Goal: Task Accomplishment & Management: Use online tool/utility

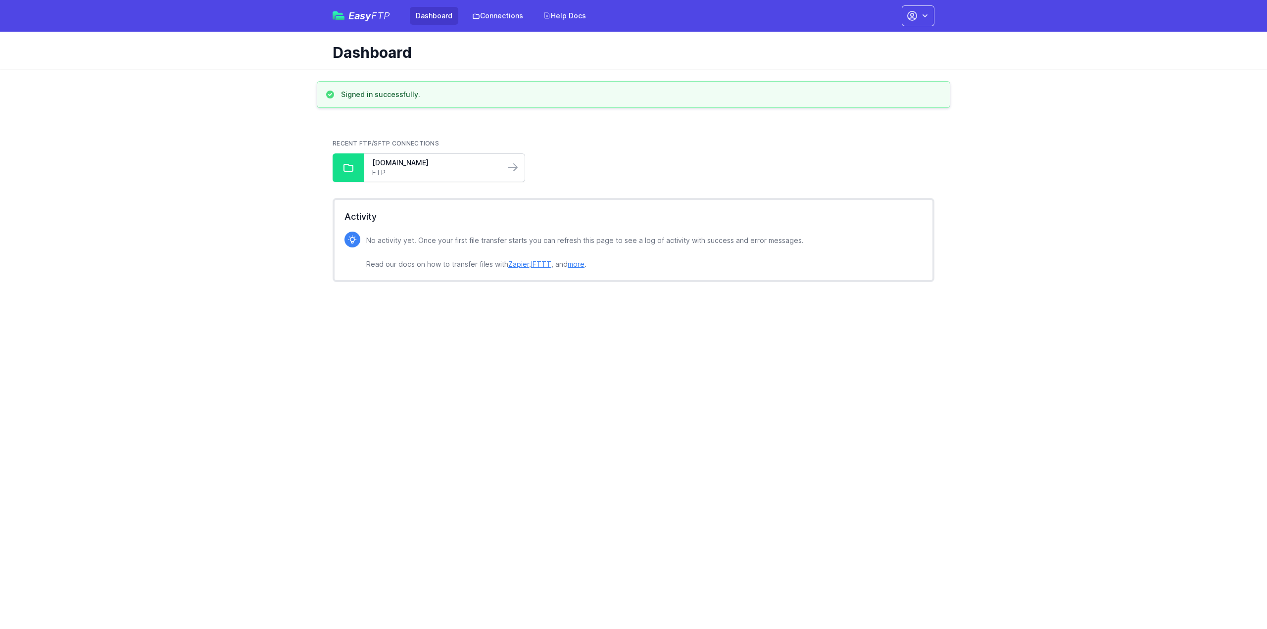
click at [404, 174] on link "FTP" at bounding box center [434, 173] width 125 height 10
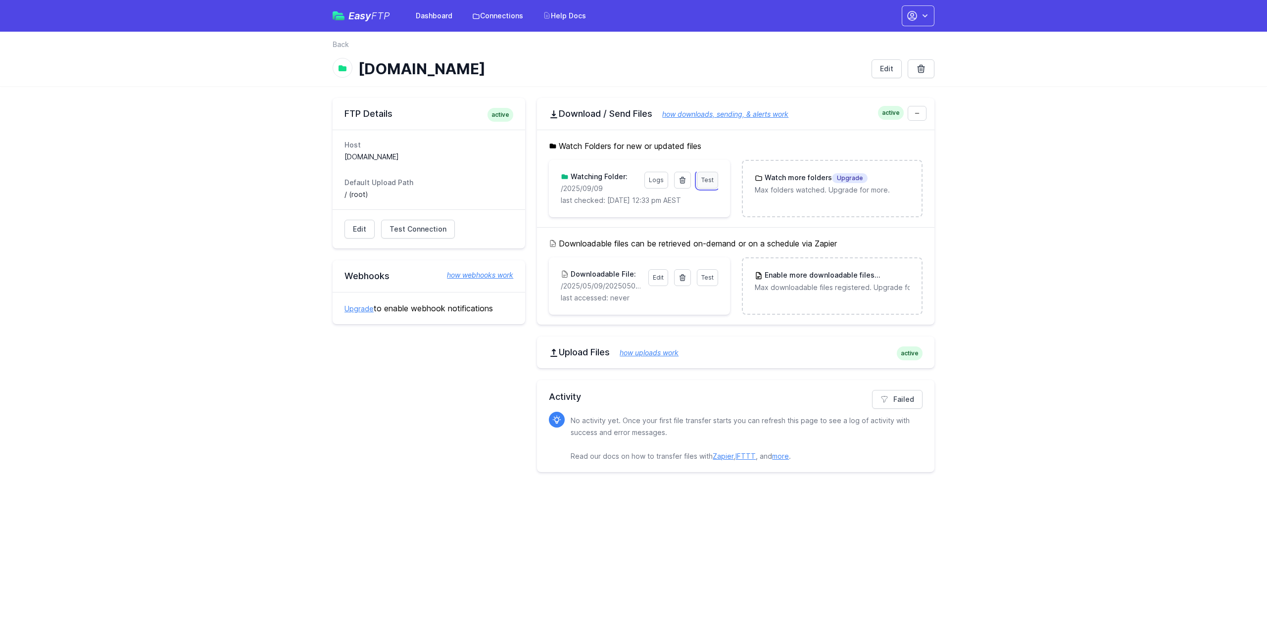
click at [704, 179] on span "Test" at bounding box center [707, 179] width 12 height 7
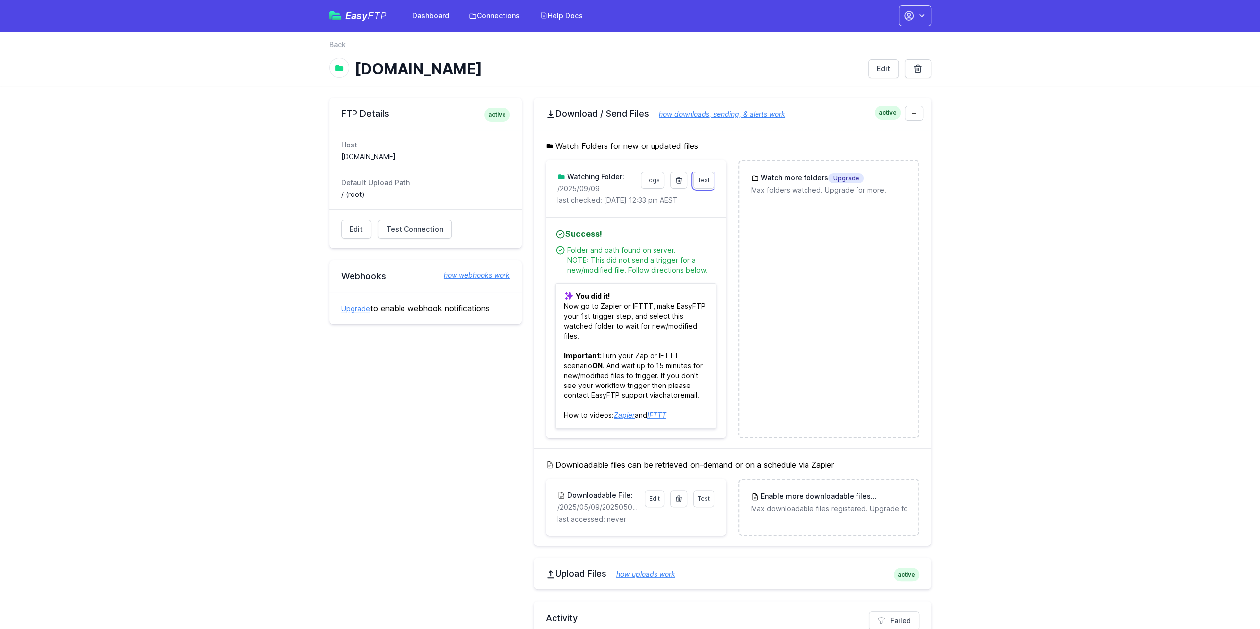
scroll to position [75, 0]
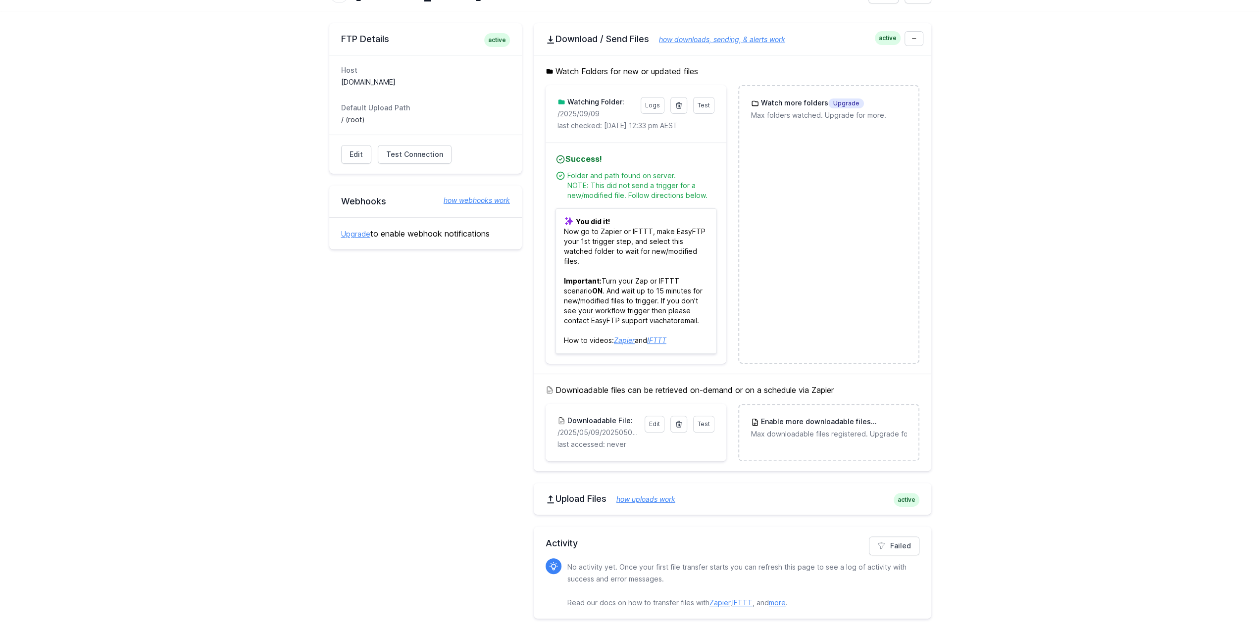
drag, startPoint x: 636, startPoint y: 442, endPoint x: 1166, endPoint y: 438, distance: 530.1
click at [1166, 438] on main "FTP Details active Host ftp.mycloudpbx.com.au Default Upload Path / (root) Edit…" at bounding box center [630, 320] width 1260 height 619
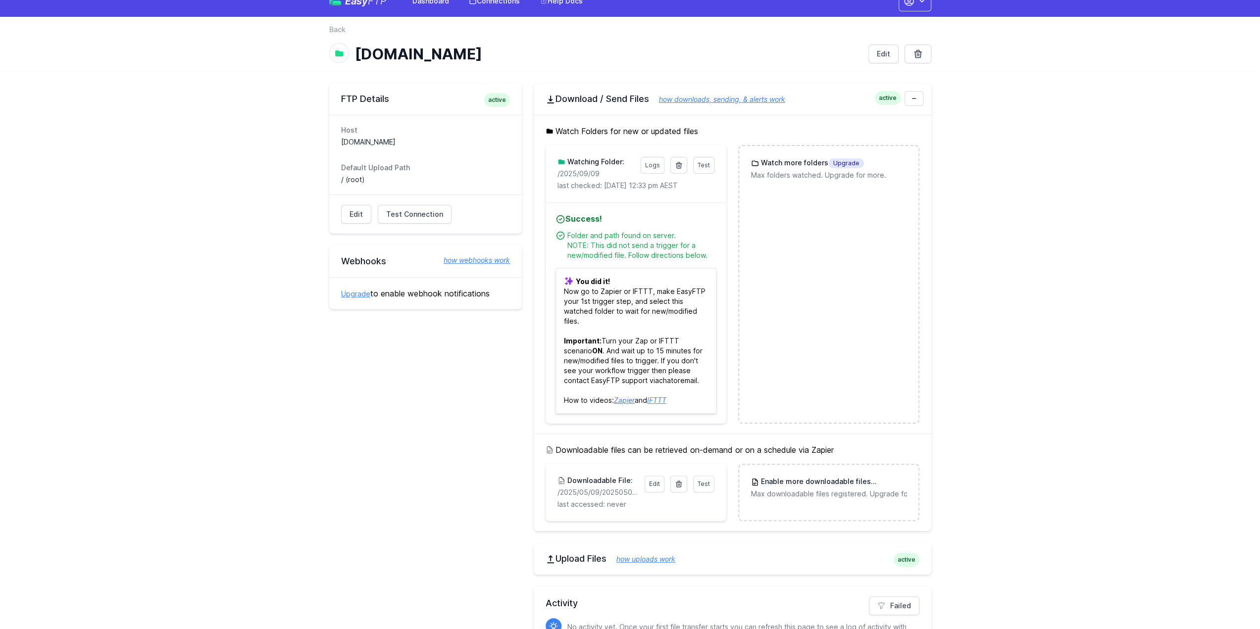
scroll to position [0, 0]
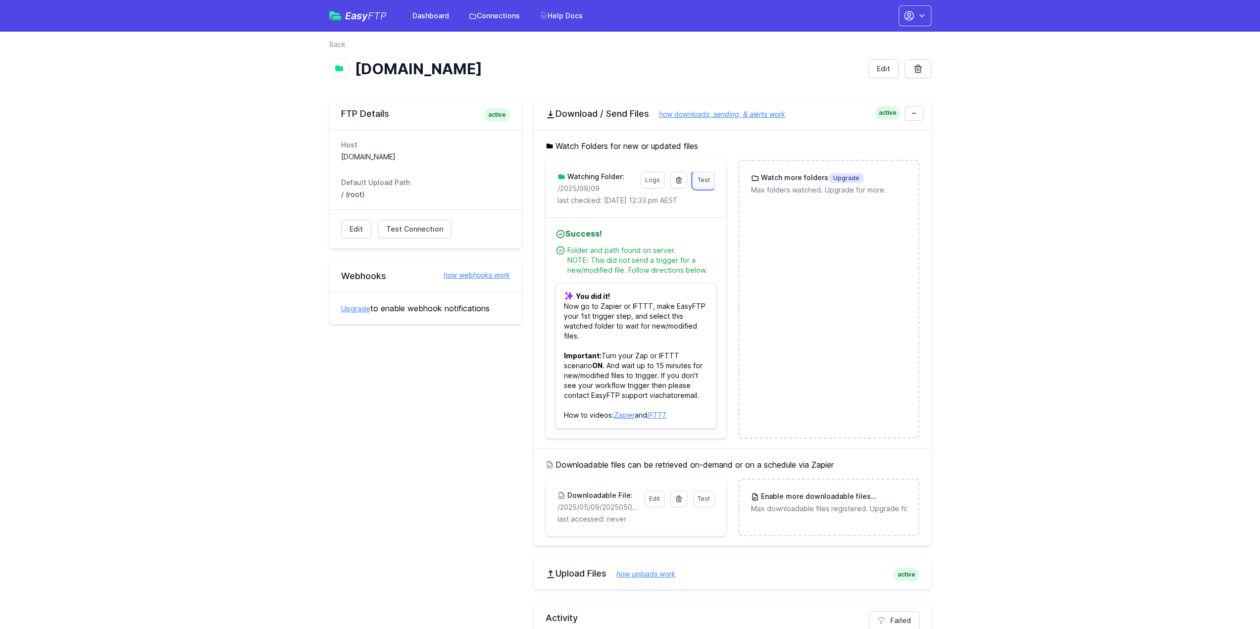
click at [698, 184] on link "Test" at bounding box center [703, 180] width 21 height 17
click at [413, 225] on span "Test Connection" at bounding box center [414, 229] width 57 height 10
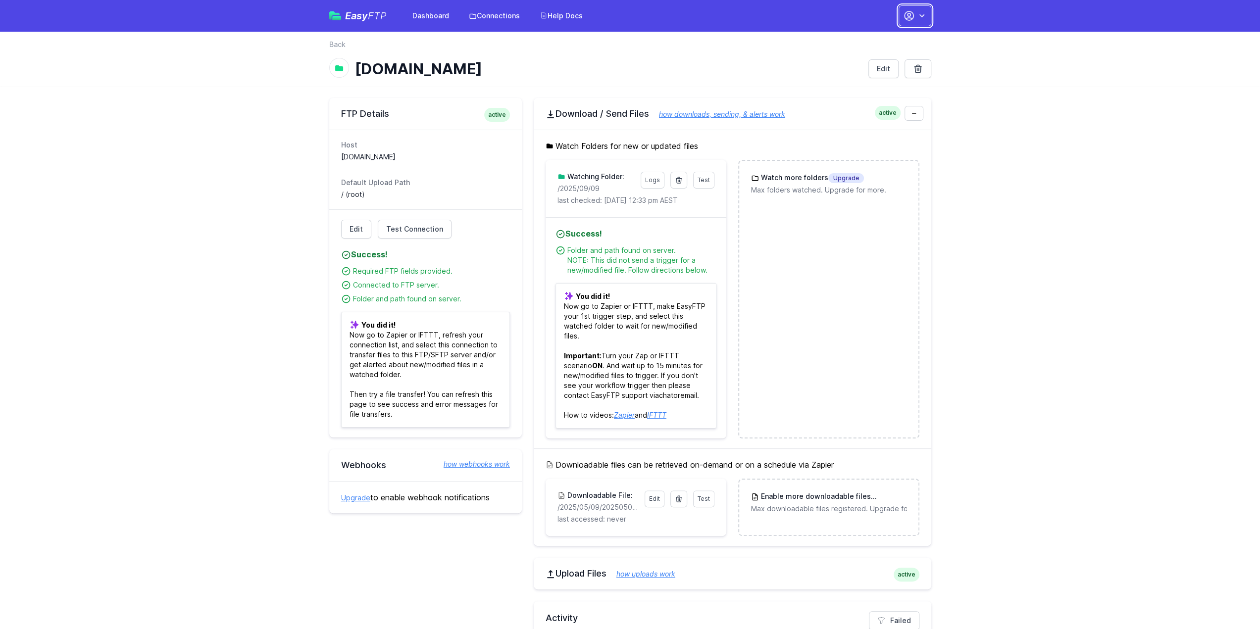
click at [921, 17] on icon "button" at bounding box center [922, 16] width 10 height 10
click at [865, 76] on link "Contact EasyFTP" at bounding box center [883, 77] width 95 height 18
